Goal: Information Seeking & Learning: Learn about a topic

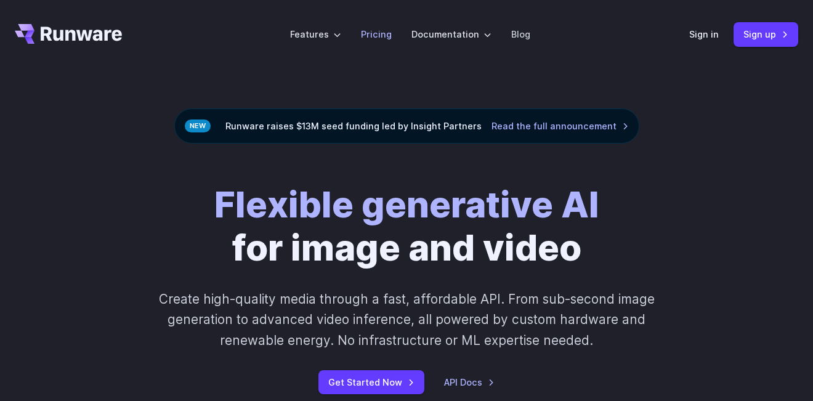
click at [379, 33] on link "Pricing" at bounding box center [376, 34] width 31 height 14
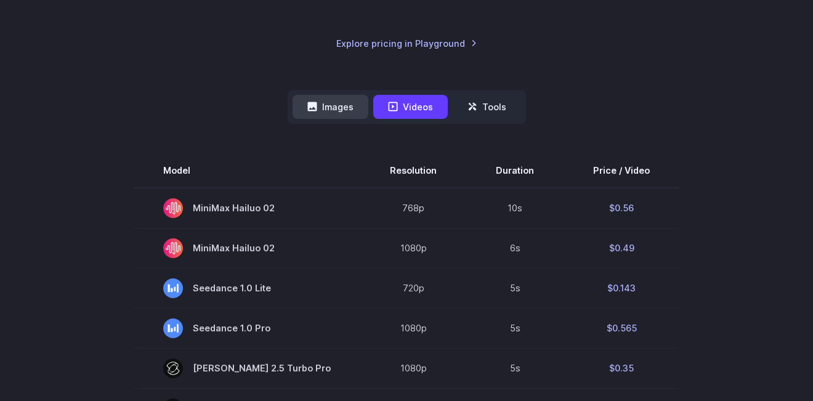
scroll to position [255, 0]
click at [328, 108] on button "Images" at bounding box center [331, 107] width 76 height 24
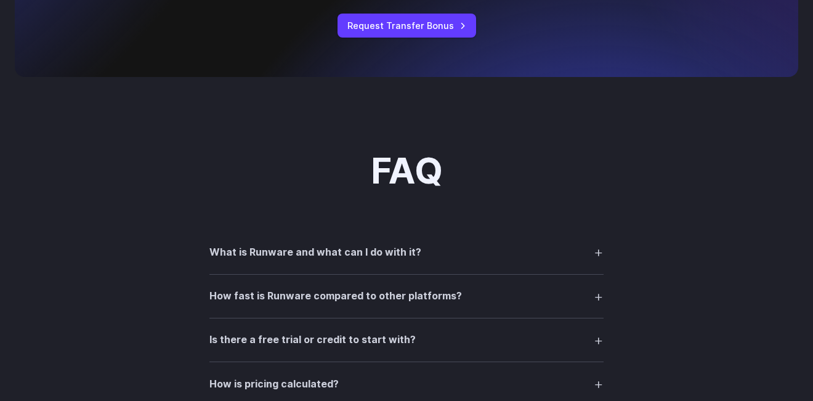
scroll to position [1531, 0]
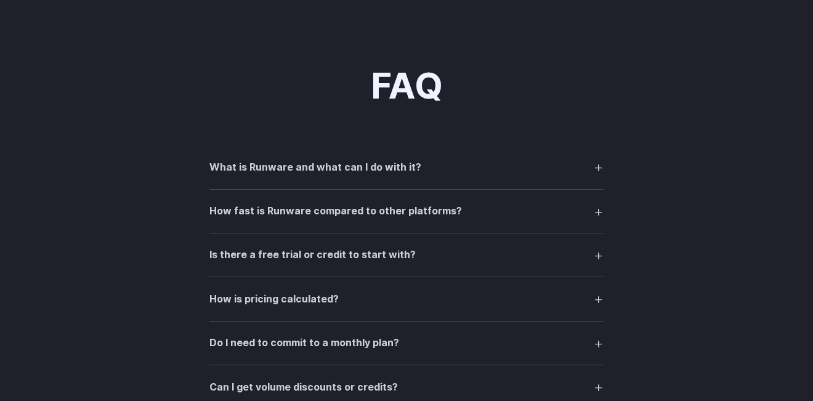
click at [601, 166] on summary "What is Runware and what can I do with it?" at bounding box center [407, 166] width 394 height 23
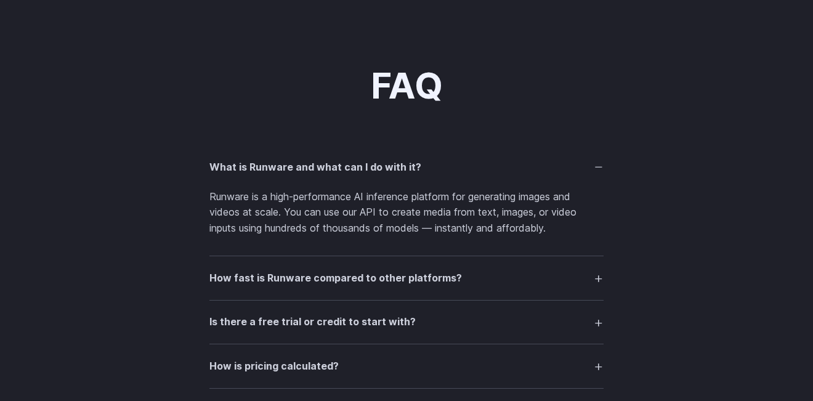
click at [600, 167] on summary "What is Runware and what can I do with it?" at bounding box center [407, 166] width 394 height 23
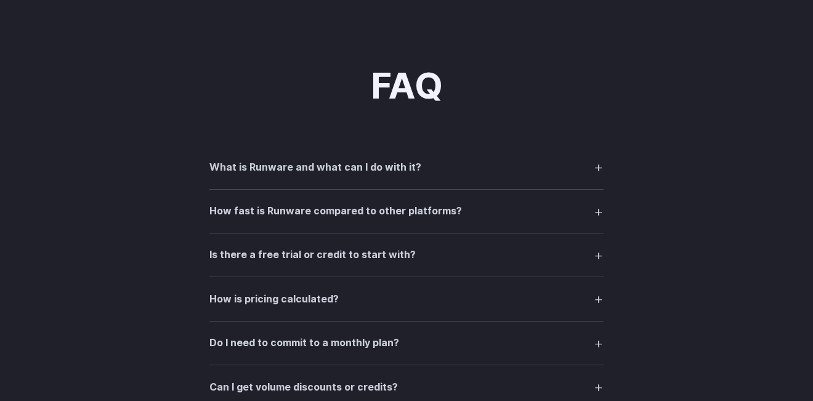
click at [600, 213] on summary "How fast is Runware compared to other platforms?" at bounding box center [407, 211] width 394 height 23
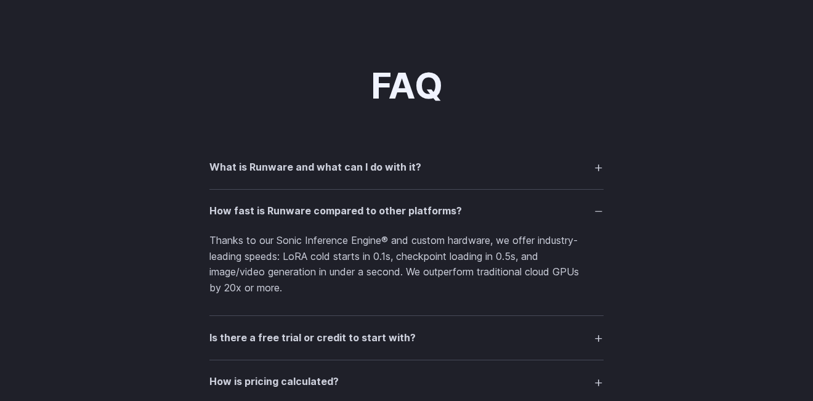
scroll to position [1701, 0]
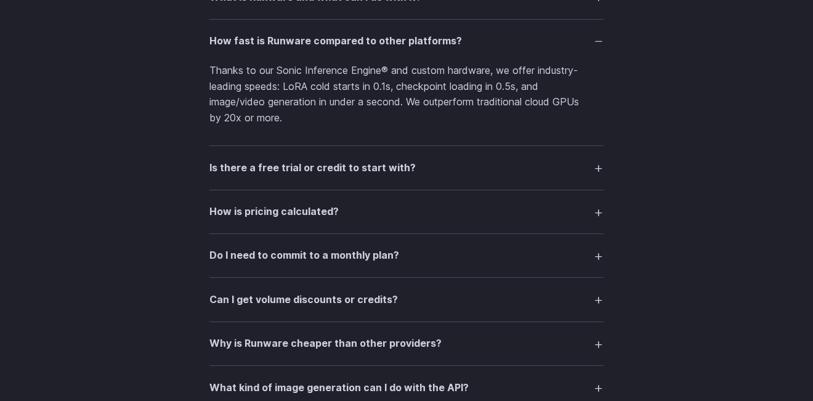
click at [595, 205] on summary "How is pricing calculated?" at bounding box center [407, 211] width 394 height 23
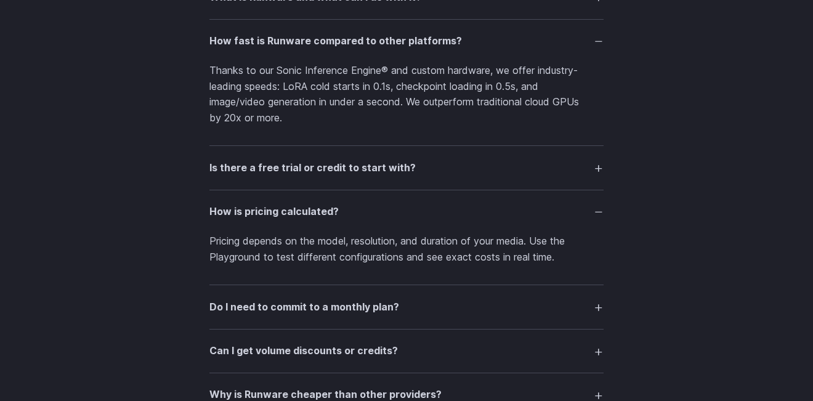
click at [593, 169] on summary "Is there a free trial or credit to start with?" at bounding box center [407, 167] width 394 height 23
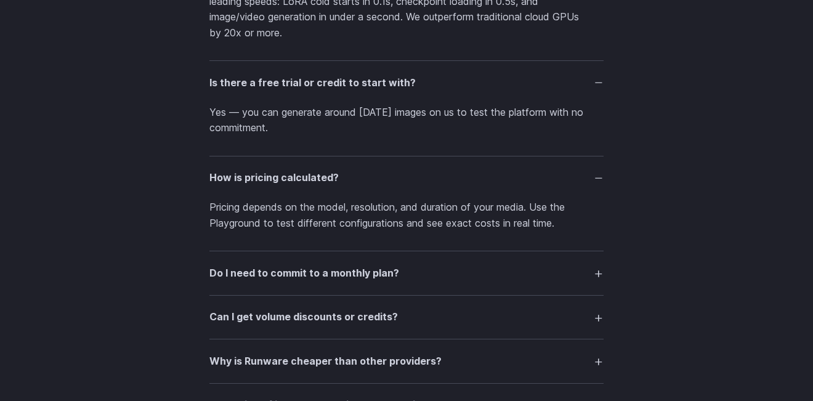
scroll to position [1871, 0]
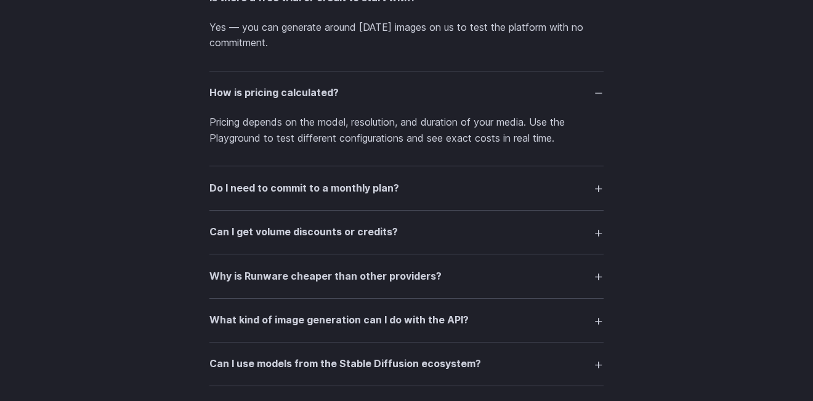
click at [598, 193] on summary "Do I need to commit to a monthly plan?" at bounding box center [407, 187] width 394 height 23
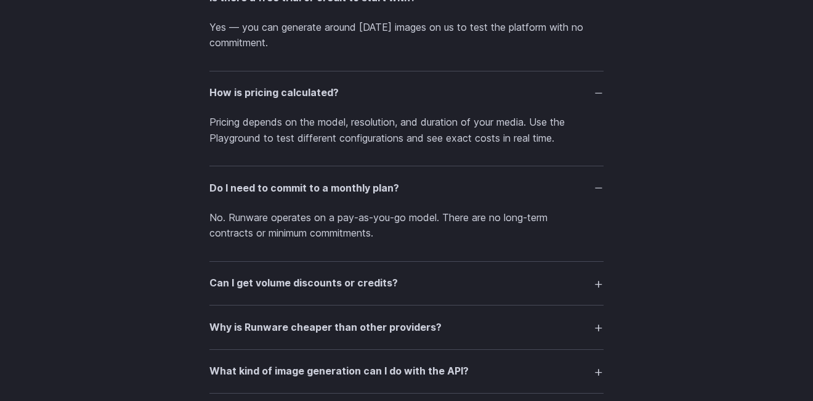
scroll to position [2041, 0]
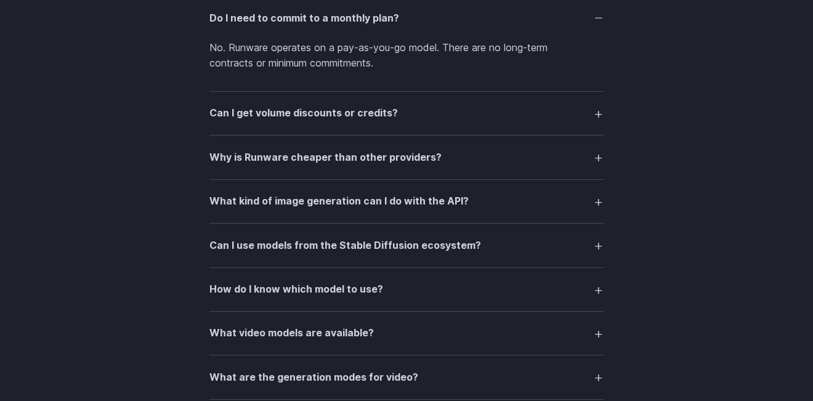
click at [593, 113] on summary "Can I get volume discounts or credits?" at bounding box center [407, 113] width 394 height 23
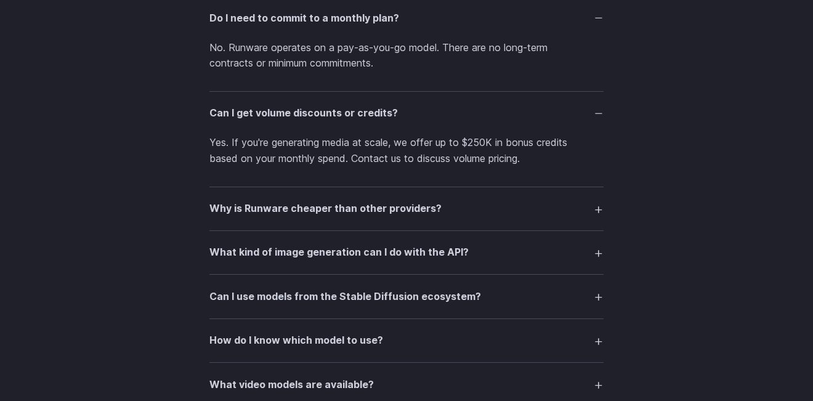
click at [597, 210] on summary "Why is Runware cheaper than other providers?" at bounding box center [407, 208] width 394 height 23
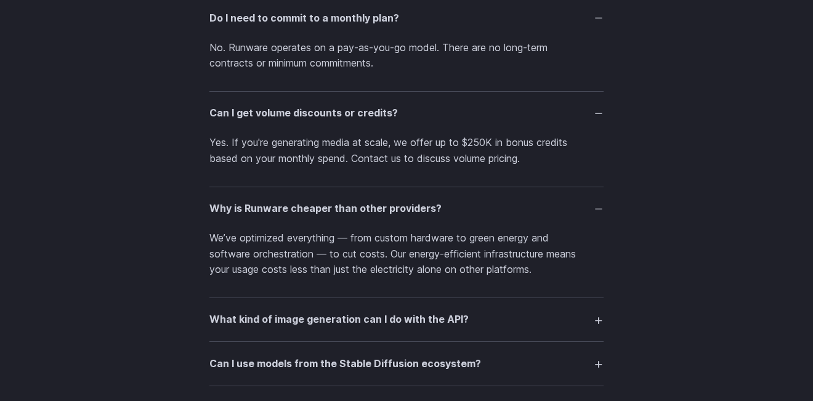
scroll to position [2211, 0]
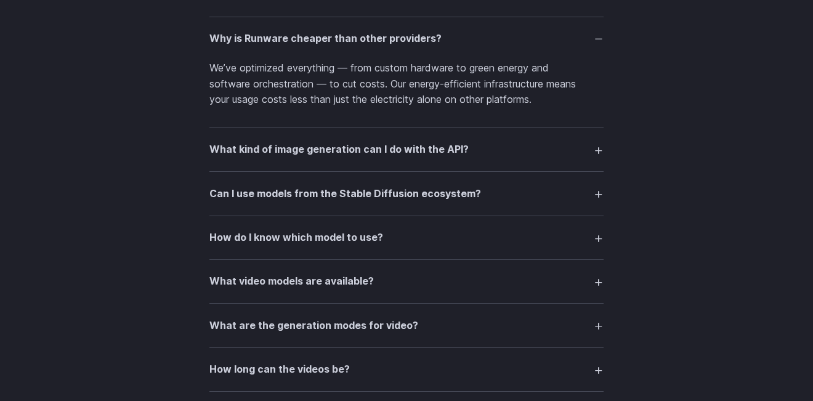
click at [600, 147] on summary "What kind of image generation can I do with the API?" at bounding box center [407, 149] width 394 height 23
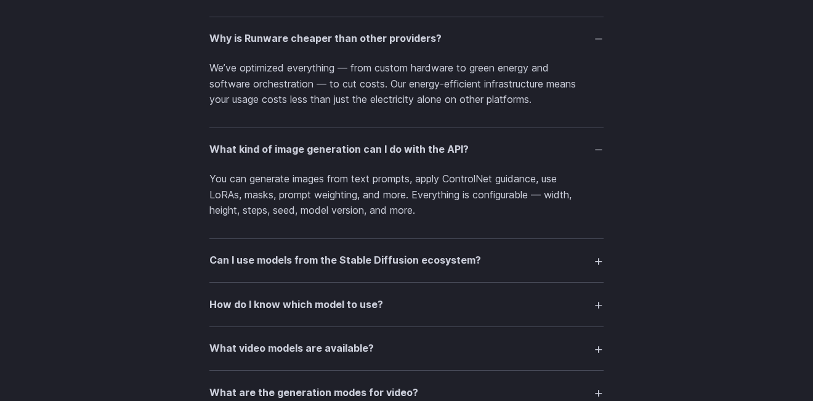
scroll to position [2381, 0]
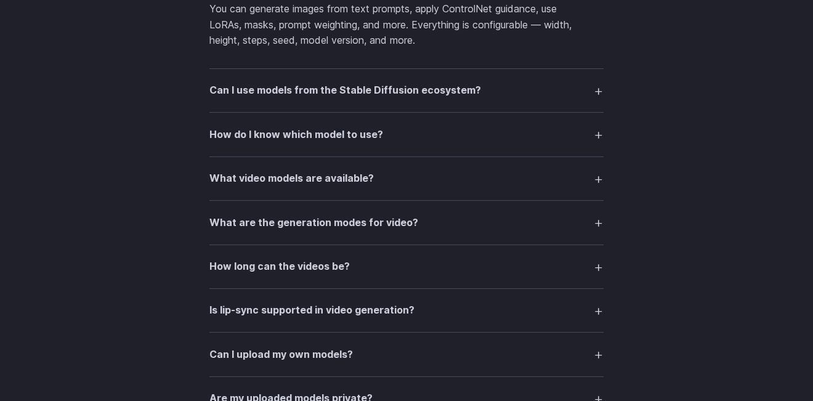
click at [600, 91] on summary "Can I use models from the Stable Diffusion ecosystem?" at bounding box center [407, 90] width 394 height 23
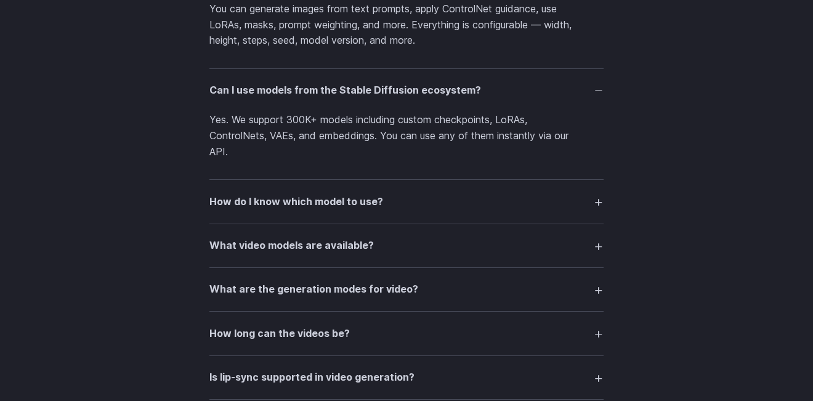
click at [593, 206] on summary "How do I know which model to use?" at bounding box center [407, 201] width 394 height 23
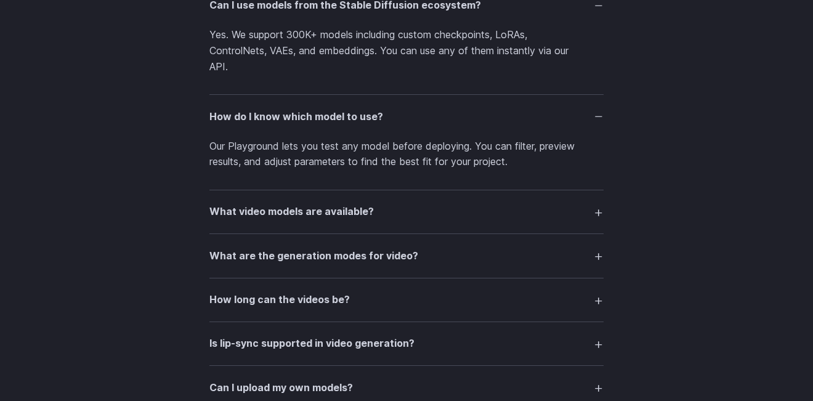
scroll to position [2551, 0]
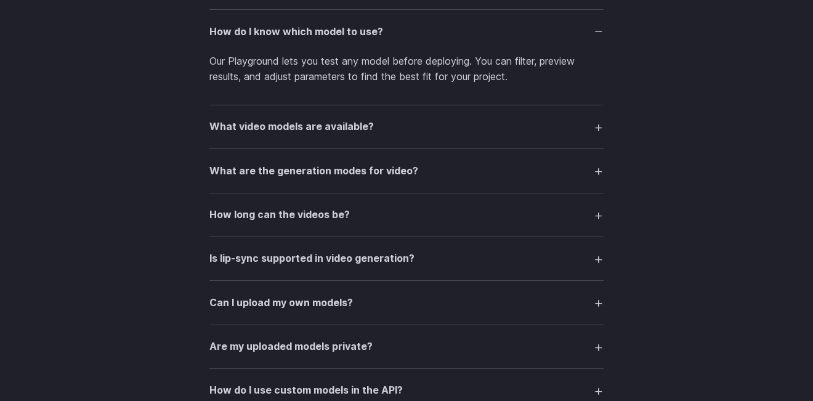
click at [593, 212] on summary "How long can the videos be?" at bounding box center [407, 214] width 394 height 23
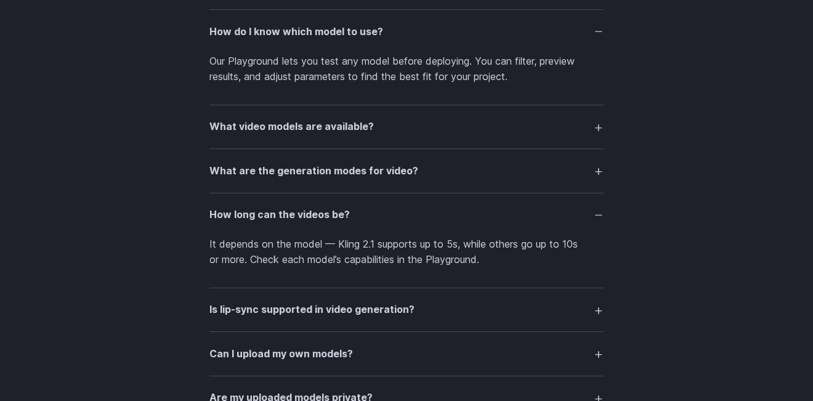
scroll to position [2721, 0]
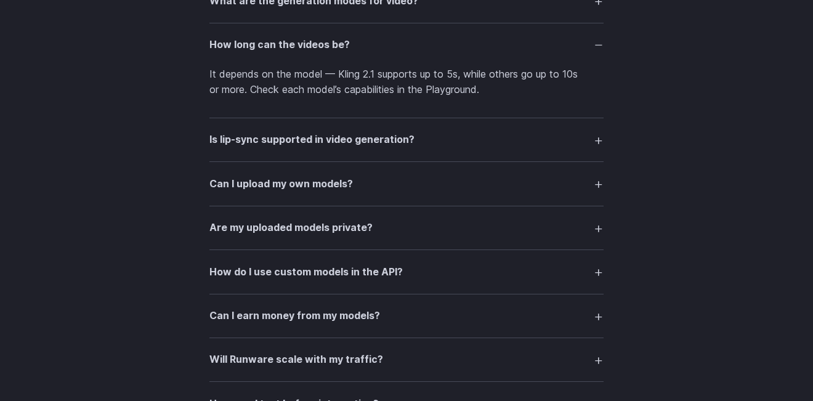
click at [584, 141] on summary "Is lip-sync supported in video generation?" at bounding box center [407, 139] width 394 height 23
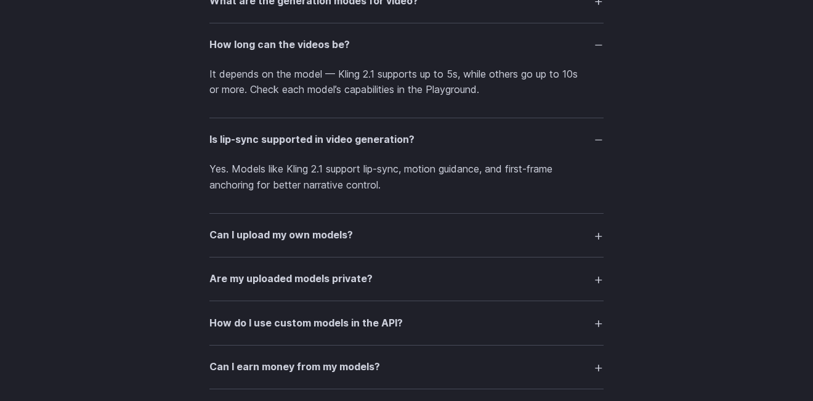
click at [568, 242] on summary "Can I upload my own models?" at bounding box center [407, 235] width 394 height 23
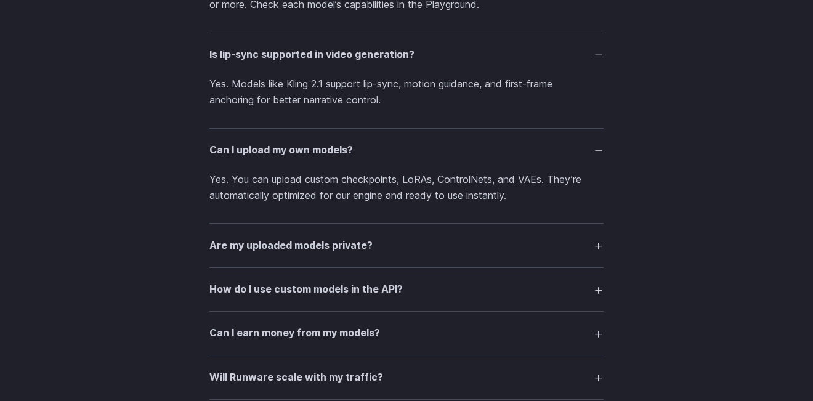
scroll to position [2891, 0]
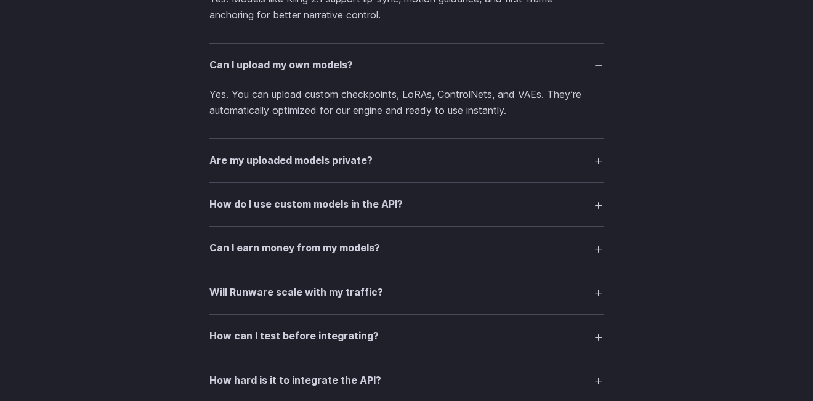
click at [586, 155] on summary "Are my uploaded models private?" at bounding box center [407, 160] width 394 height 23
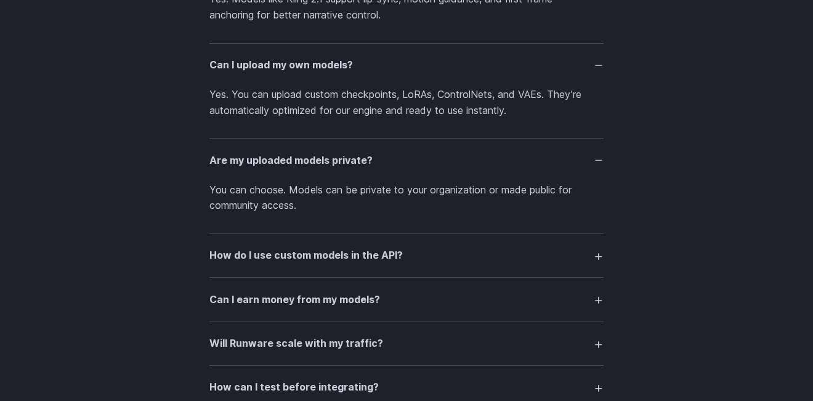
scroll to position [3061, 0]
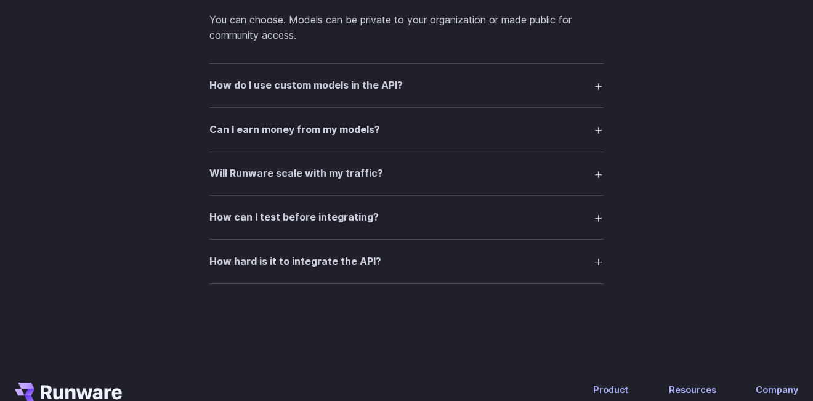
click at [588, 123] on summary "Can I earn money from my models?" at bounding box center [407, 129] width 394 height 23
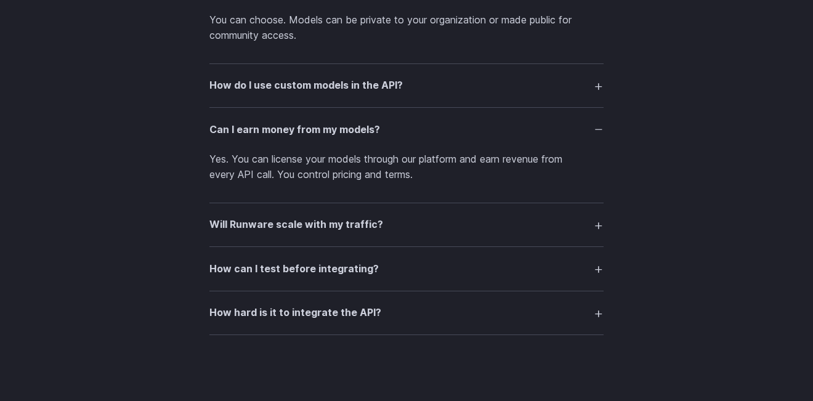
click at [591, 218] on summary "Will Runware scale with my traffic?" at bounding box center [407, 224] width 394 height 23
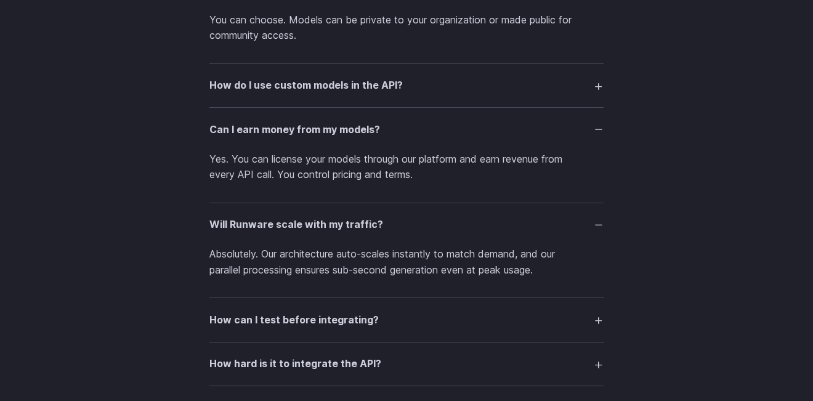
click at [591, 218] on summary "Will Runware scale with my traffic?" at bounding box center [407, 224] width 394 height 23
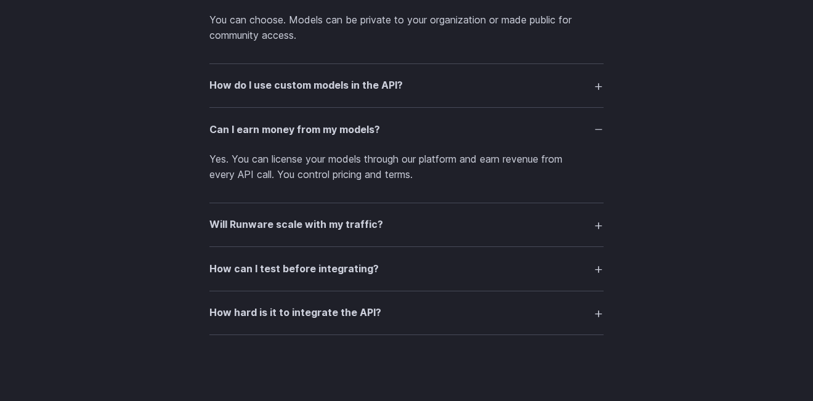
click at [591, 218] on summary "Will Runware scale with my traffic?" at bounding box center [407, 224] width 394 height 23
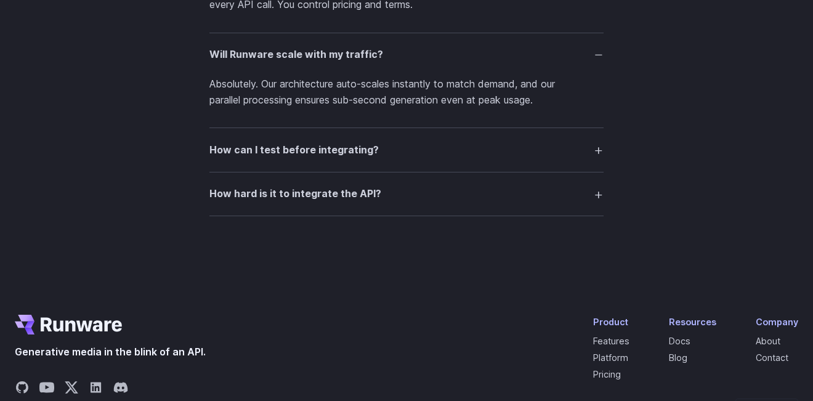
scroll to position [3316, 0]
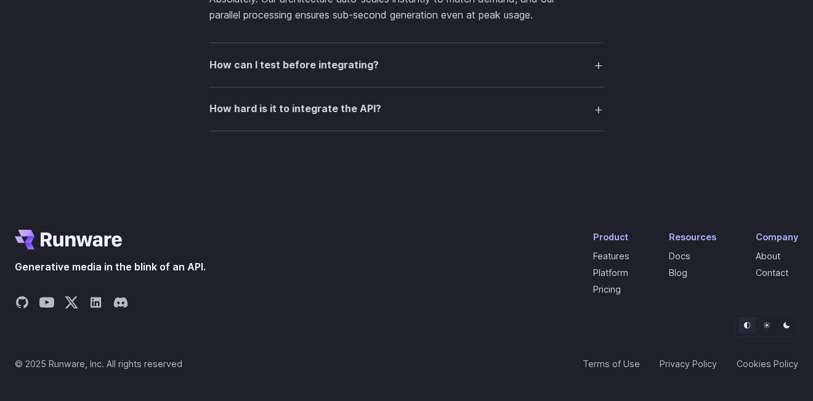
click at [527, 65] on summary "How can I test before integrating?" at bounding box center [407, 64] width 394 height 23
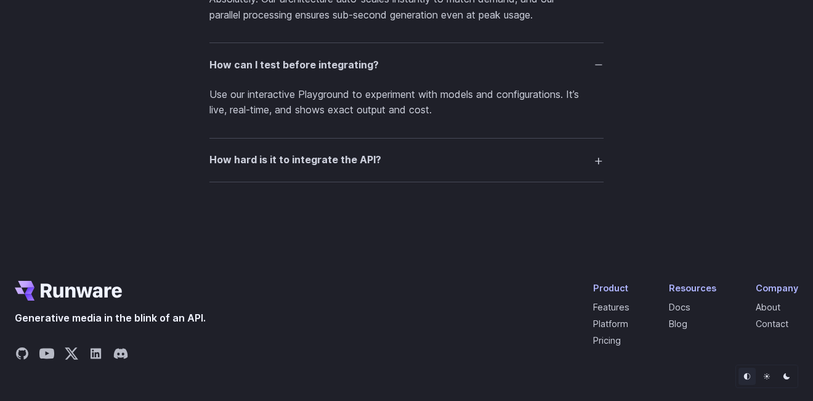
click at [500, 159] on summary "How hard is it to integrate the API?" at bounding box center [407, 160] width 394 height 23
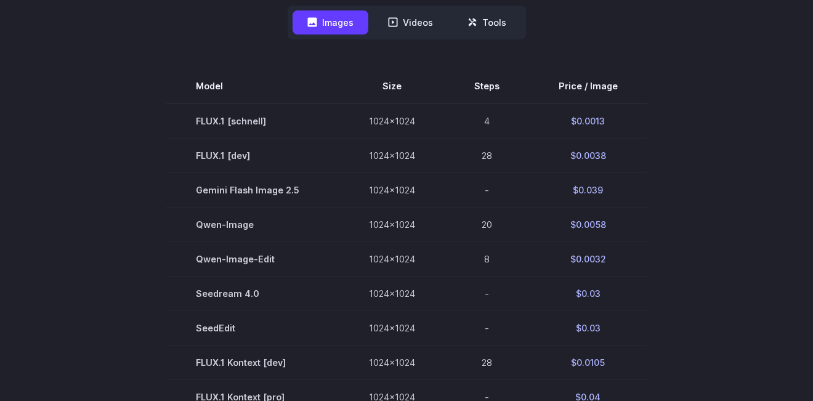
scroll to position [346, 0]
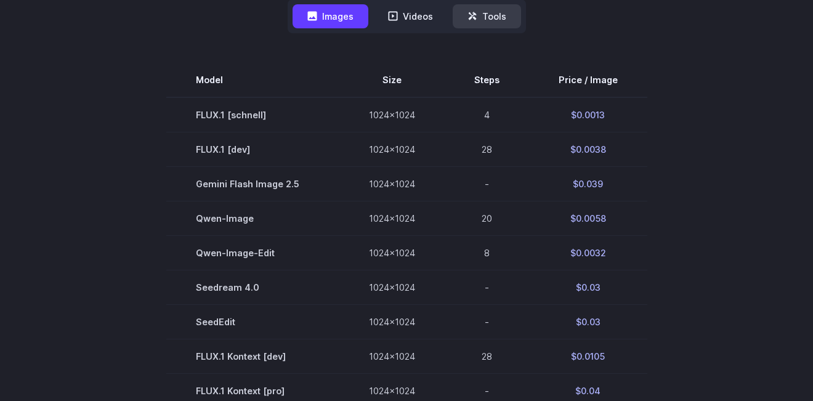
click at [479, 15] on button "Tools" at bounding box center [487, 16] width 68 height 24
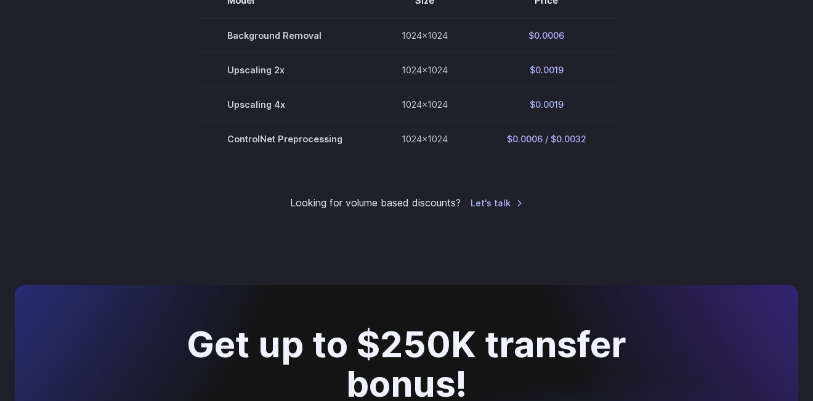
scroll to position [255, 0]
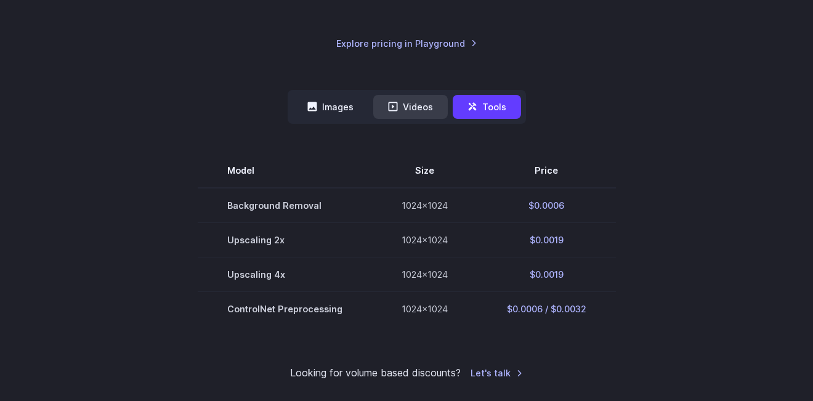
click at [430, 107] on button "Videos" at bounding box center [410, 107] width 75 height 24
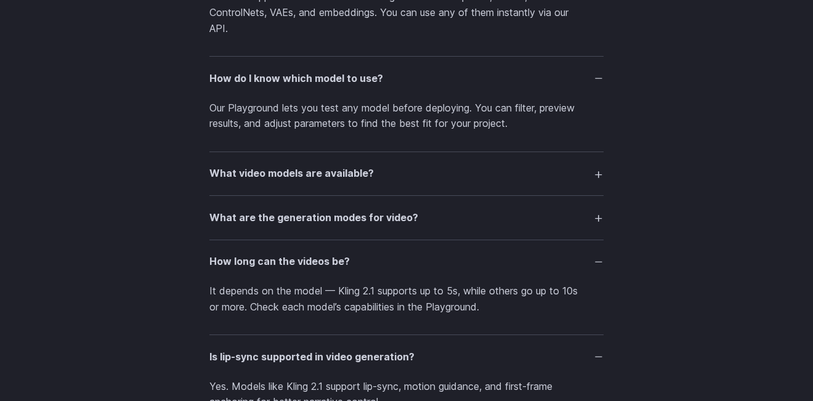
scroll to position [2673, 0]
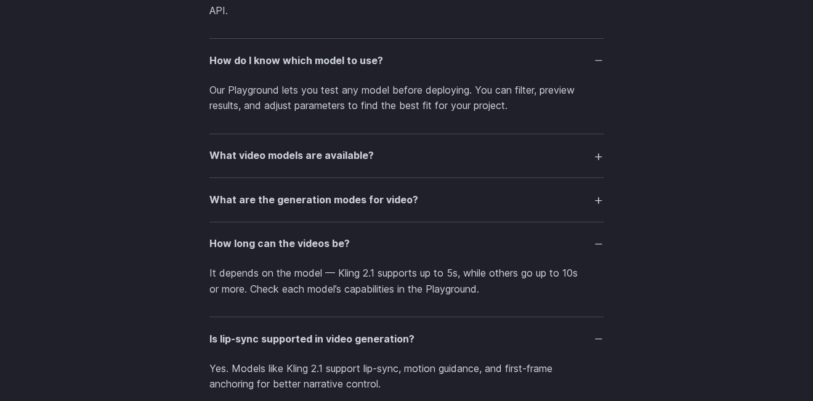
click at [598, 159] on summary "What video models are available?" at bounding box center [407, 155] width 394 height 23
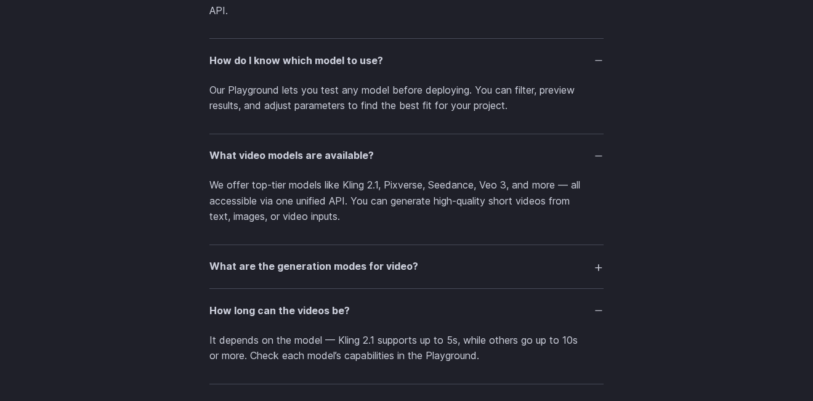
click at [598, 272] on summary "What are the generation modes for video?" at bounding box center [407, 266] width 394 height 23
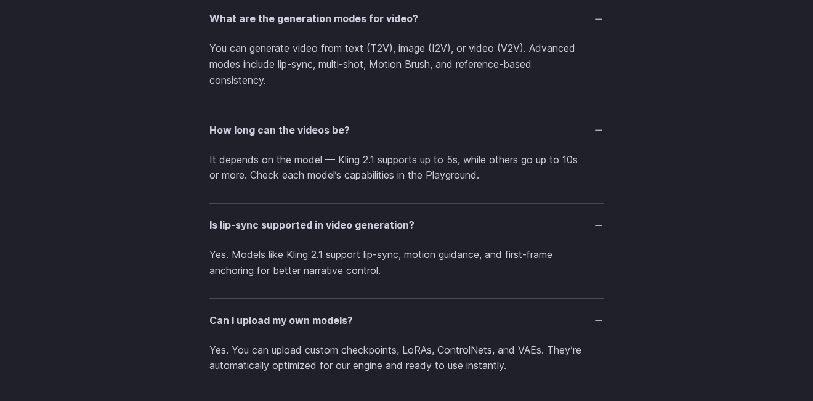
scroll to position [0, 0]
